Goal: Transaction & Acquisition: Obtain resource

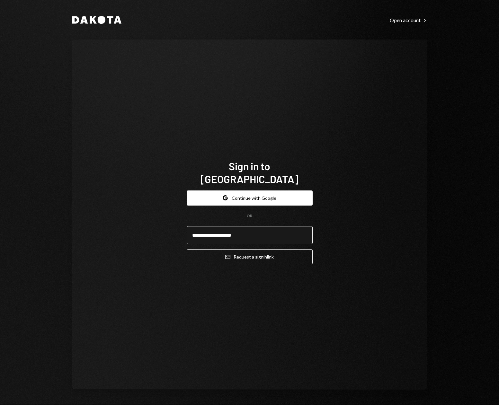
type input "**********"
click at [187, 249] on button "Email Request a sign in link" at bounding box center [250, 256] width 126 height 15
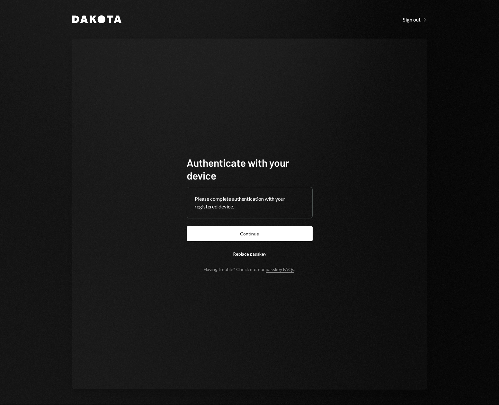
click at [187, 226] on button "Continue" at bounding box center [250, 233] width 126 height 15
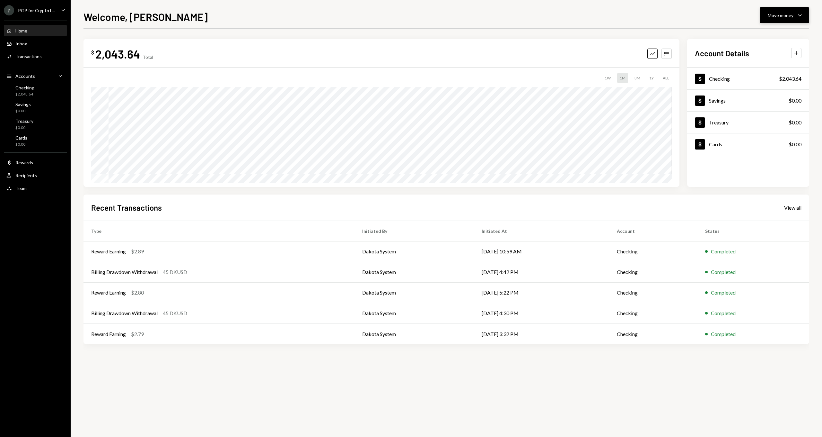
click at [499, 14] on div "Move money Caret Down" at bounding box center [784, 15] width 33 height 8
click at [499, 63] on div "Deposit" at bounding box center [779, 63] width 47 height 7
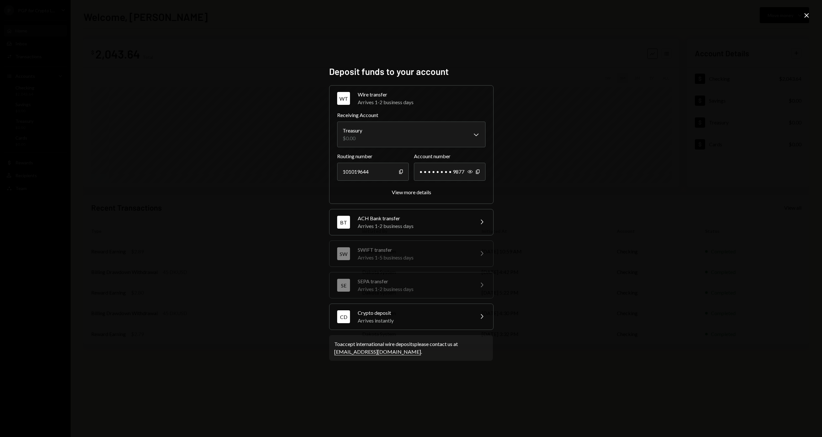
click at [483, 318] on icon "Chevron Right" at bounding box center [482, 316] width 8 height 8
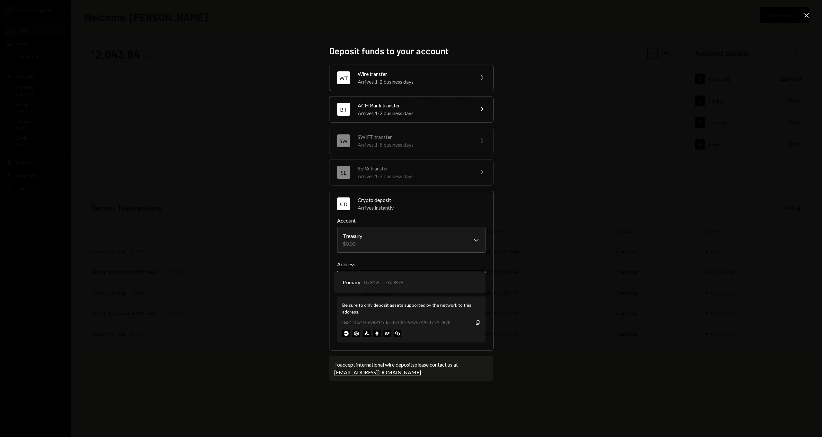
click at [476, 280] on body "P PGP for Crypto L... Caret Down Home Home Inbox Inbox Activities Transactions …" at bounding box center [411, 218] width 822 height 437
click at [499, 288] on div "**********" at bounding box center [411, 218] width 822 height 437
click at [499, 18] on div "**********" at bounding box center [411, 218] width 822 height 437
click at [499, 16] on icon "Close" at bounding box center [807, 16] width 8 height 8
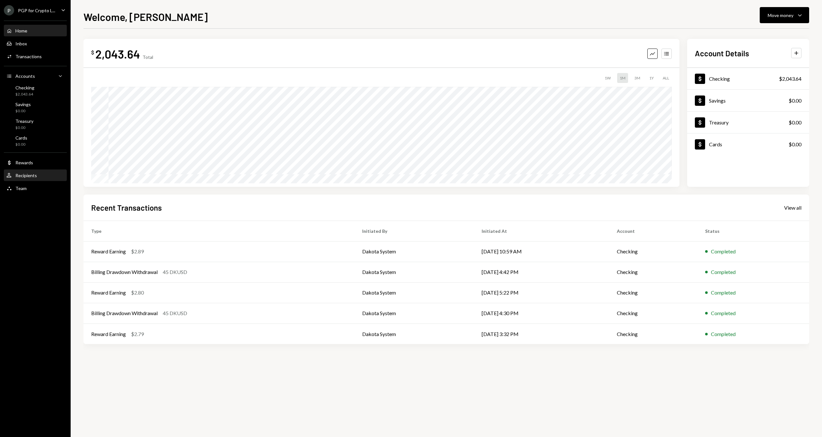
click at [24, 173] on div "Recipients" at bounding box center [26, 175] width 22 height 5
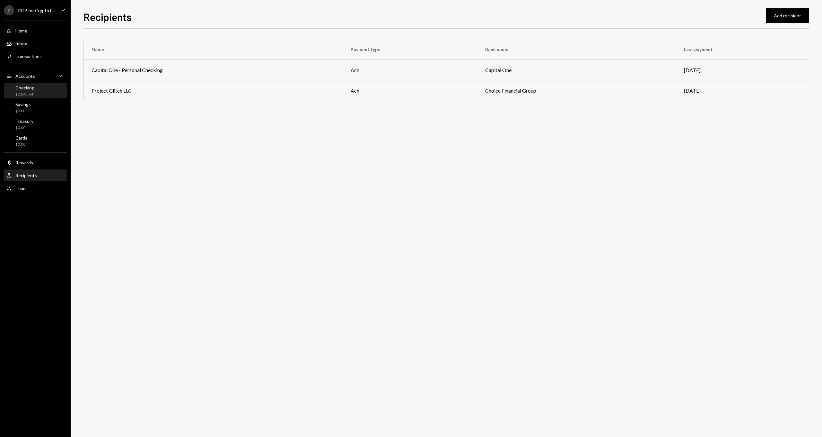
click at [38, 93] on div "Checking $2,043.64" at bounding box center [35, 91] width 58 height 12
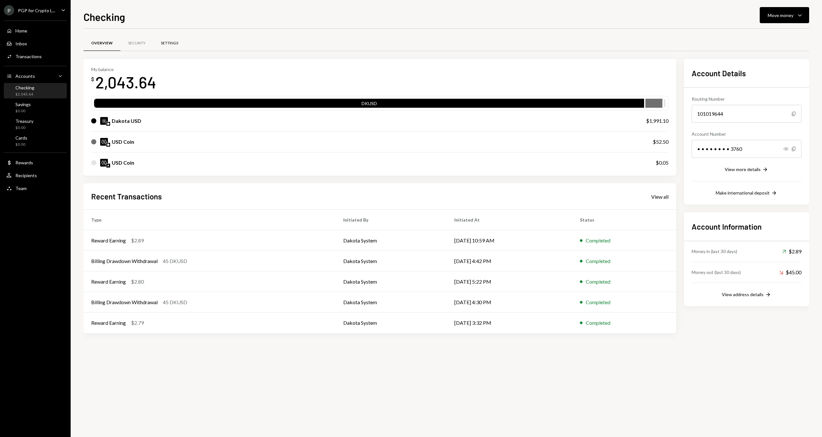
click at [170, 44] on div "Settings" at bounding box center [169, 42] width 17 height 5
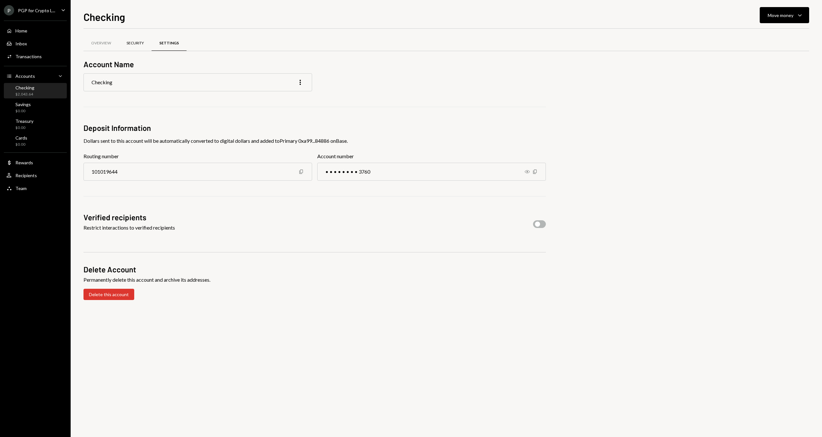
click at [134, 42] on div "Security" at bounding box center [135, 42] width 17 height 5
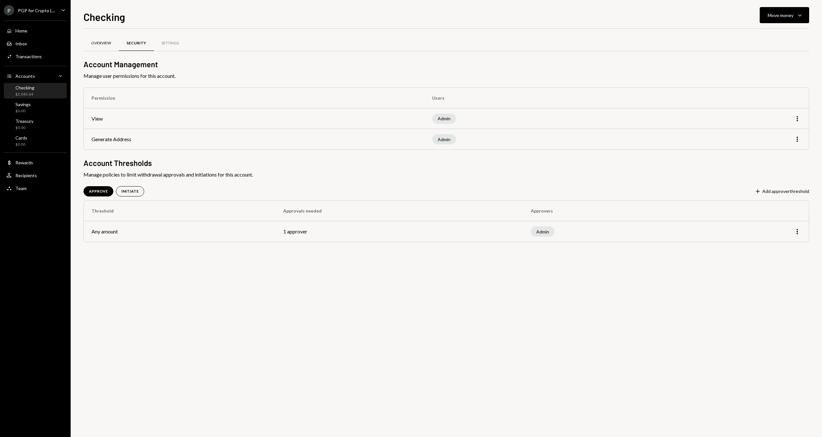
click at [104, 44] on div "Overview" at bounding box center [101, 42] width 20 height 5
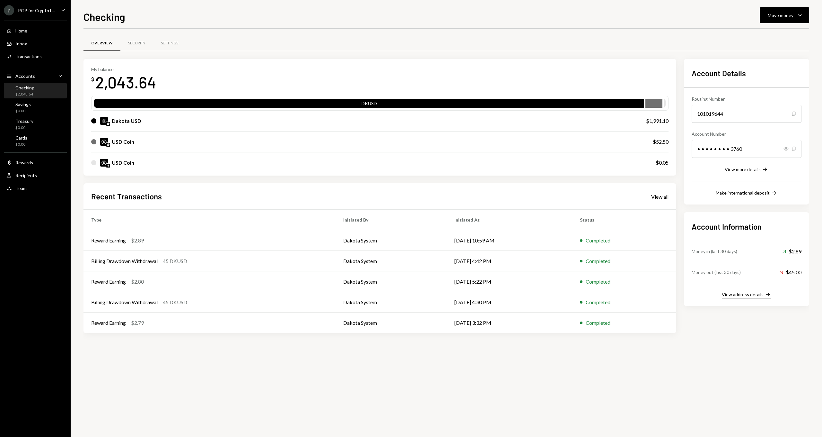
click at [499, 295] on div "View address details" at bounding box center [743, 293] width 42 height 5
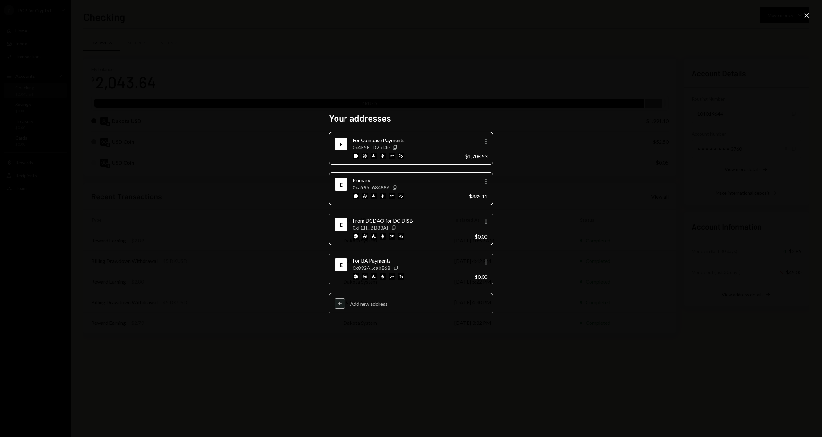
click at [370, 305] on div "Add new address" at bounding box center [419, 303] width 138 height 6
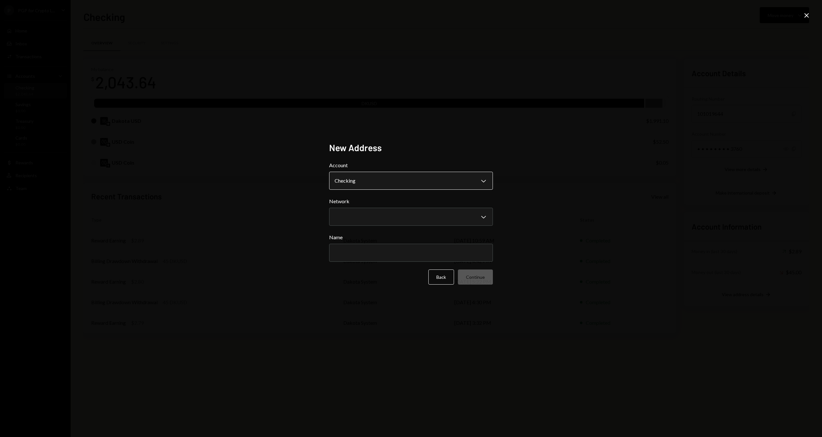
click at [480, 182] on body "P PGP for Crypto L... Caret Down Home Home Inbox Inbox Activities Transactions …" at bounding box center [411, 218] width 822 height 437
click at [475, 182] on body "P PGP for Crypto L... Caret Down Home Home Inbox Inbox Activities Transactions …" at bounding box center [411, 218] width 822 height 437
select select "**********"
click at [405, 215] on body "P PGP for Crypto L... Caret Down Home Home Inbox Inbox Activities Transactions …" at bounding box center [411, 218] width 822 height 437
select select "**********"
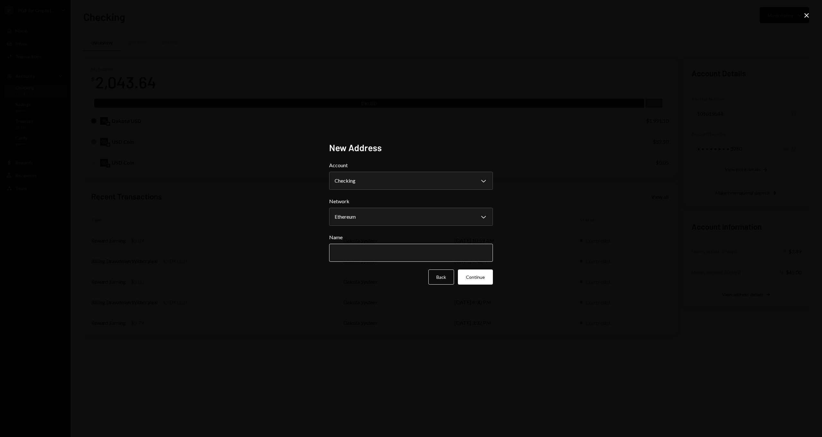
click at [394, 250] on input "Name" at bounding box center [411, 253] width 164 height 18
type input "*"
type input "**********"
click at [478, 277] on button "Continue" at bounding box center [475, 276] width 35 height 15
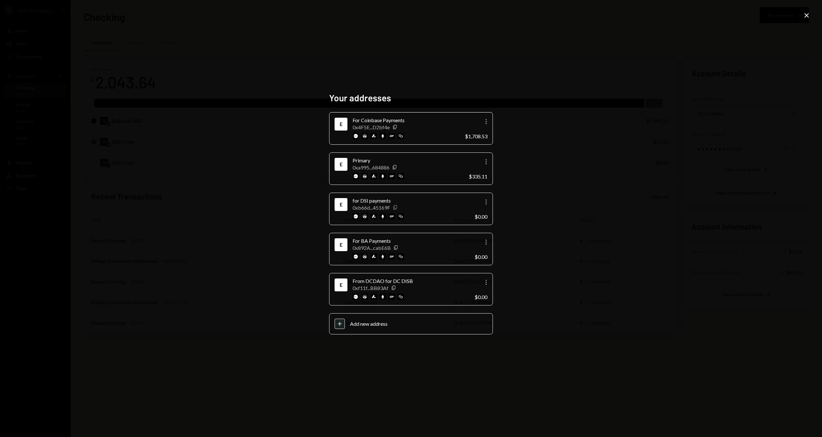
click at [395, 208] on icon "button" at bounding box center [396, 207] width 4 height 4
click at [499, 15] on div "Your addresses E For Coinbase Payments 0x4F5E...D2bf4e Copy More $1,708.53 E Pr…" at bounding box center [411, 218] width 822 height 437
click at [499, 15] on icon "Close" at bounding box center [807, 16] width 8 height 8
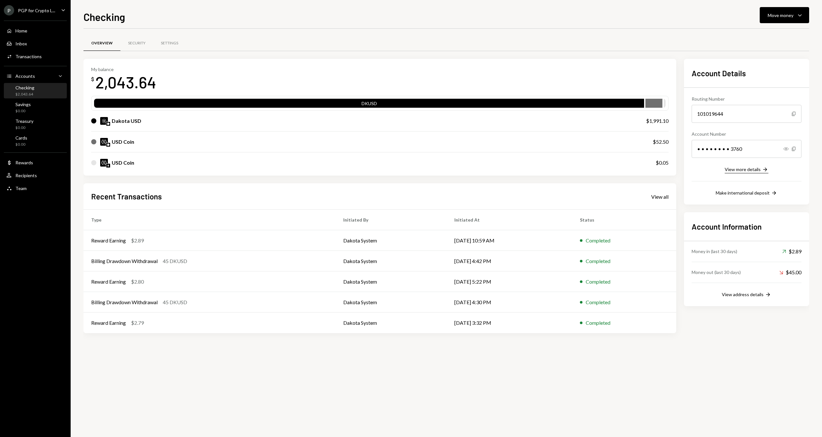
click at [499, 170] on div "View more details" at bounding box center [743, 168] width 36 height 5
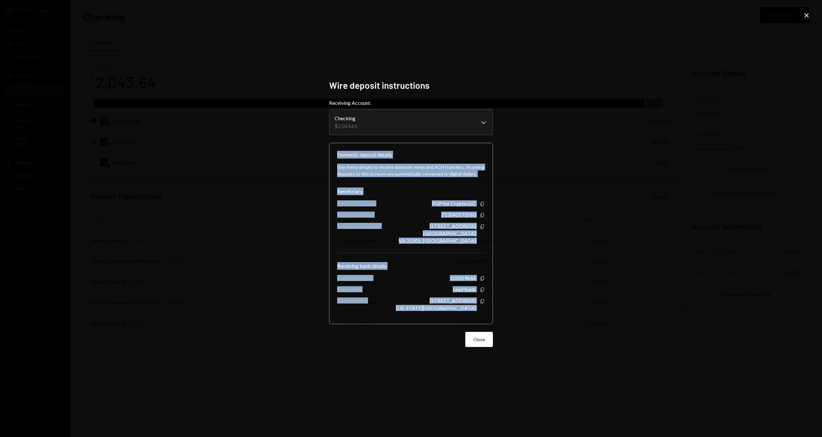
drag, startPoint x: 483, startPoint y: 310, endPoint x: 338, endPoint y: 154, distance: 213.7
click at [338, 154] on div "Domestic deposit details Use these details to receive domestic wires and ACH tr…" at bounding box center [411, 233] width 164 height 181
copy div "Domestic deposit details Use these details to receive domestic wires and ACH tr…"
click at [457, 214] on div "213242173760" at bounding box center [458, 214] width 35 height 6
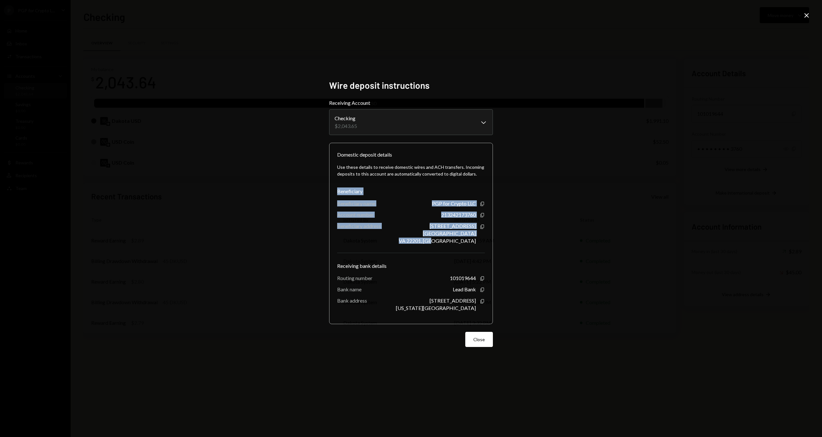
drag, startPoint x: 481, startPoint y: 243, endPoint x: 336, endPoint y: 191, distance: 153.9
click at [336, 191] on div "Domestic deposit details Use these details to receive domestic wires and ACH tr…" at bounding box center [411, 233] width 164 height 181
click at [396, 217] on div "Use these details to receive domestic wires and ACH transfers. Incoming deposit…" at bounding box center [411, 236] width 148 height 157
drag, startPoint x: 483, startPoint y: 241, endPoint x: 336, endPoint y: 196, distance: 153.1
click at [336, 196] on div "Domestic deposit details Use these details to receive domestic wires and ACH tr…" at bounding box center [411, 233] width 164 height 181
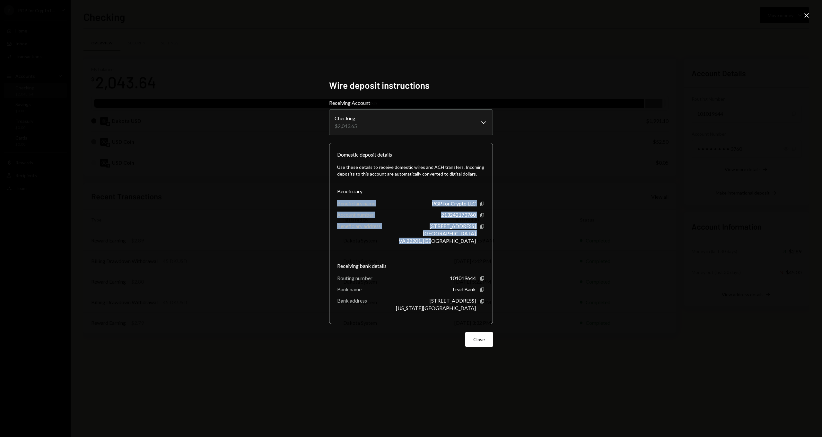
copy div "Beneficiary name PGP for Crypto LLC Copy Account number 213242173760 Copy Benef…"
click at [459, 271] on div "Use these details to receive domestic wires and ACH transfers. Incoming deposit…" at bounding box center [411, 236] width 148 height 157
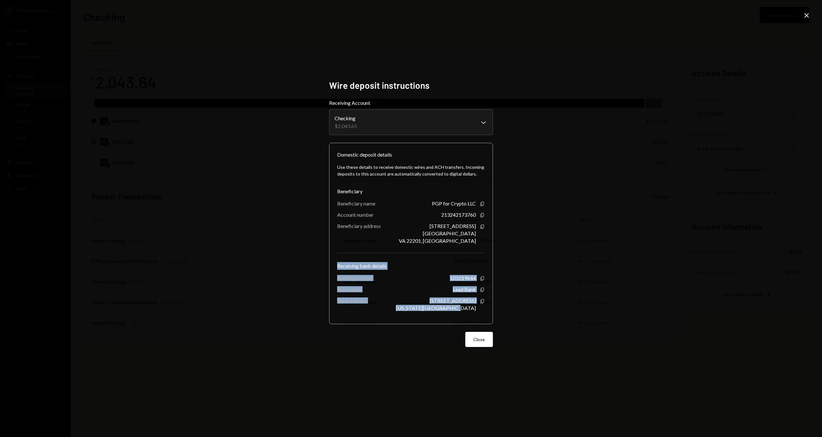
drag, startPoint x: 481, startPoint y: 310, endPoint x: 342, endPoint y: 267, distance: 144.9
click at [338, 266] on div "Use these details to receive domestic wires and ACH transfers. Incoming deposit…" at bounding box center [411, 236] width 148 height 157
copy div "Receiving bank details Routing number [FINANCIAL_ID] Copy Bank name Lead Bank C…"
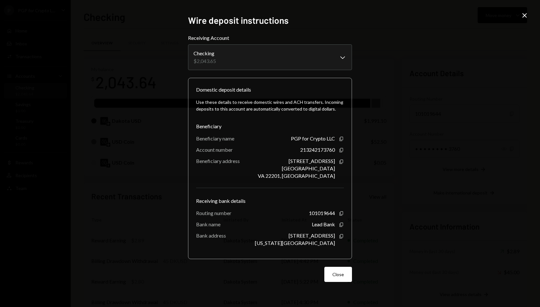
click at [346, 250] on div "Domestic deposit details Use these details to receive domestic wires and ACH tr…" at bounding box center [270, 168] width 164 height 181
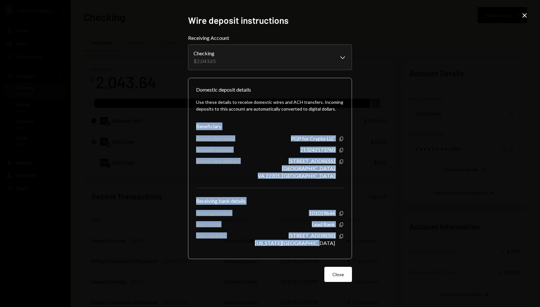
drag, startPoint x: 345, startPoint y: 251, endPoint x: 209, endPoint y: 129, distance: 183.0
click at [186, 128] on div "**********" at bounding box center [269, 153] width 179 height 293
copy div "Beneficiary Beneficiary name PGP for Crypto LLC Copy Account number 21324217376…"
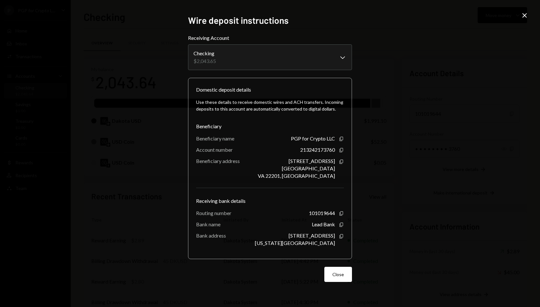
click at [499, 14] on icon "Close" at bounding box center [524, 16] width 8 height 8
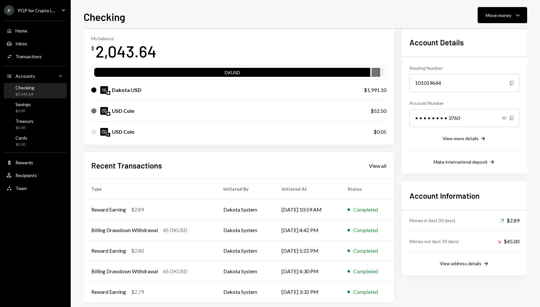
scroll to position [36, 0]
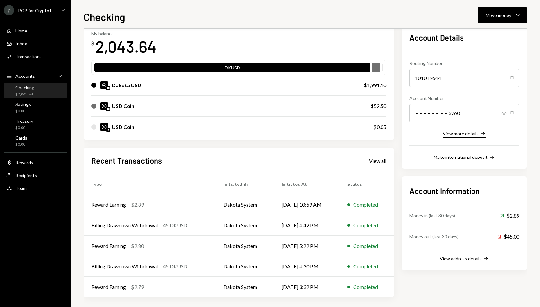
click at [467, 135] on div "View more details" at bounding box center [460, 133] width 36 height 5
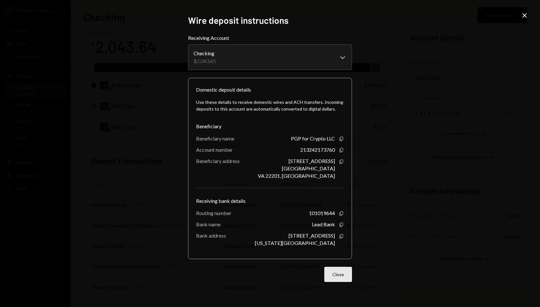
click at [339, 269] on button "Close" at bounding box center [338, 274] width 28 height 15
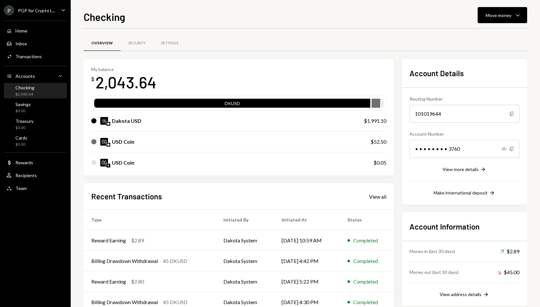
scroll to position [39, 0]
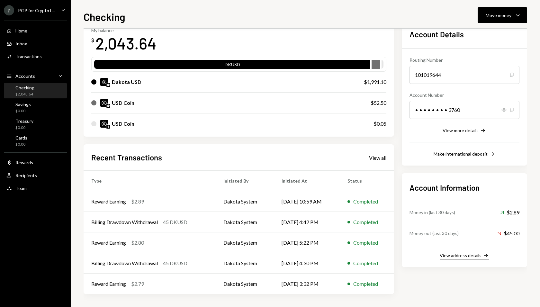
click at [464, 253] on div "View address details" at bounding box center [461, 255] width 42 height 5
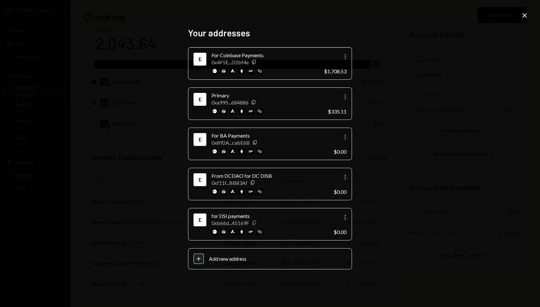
click at [256, 223] on icon "Copy" at bounding box center [254, 222] width 5 height 5
